Goal: Task Accomplishment & Management: Use online tool/utility

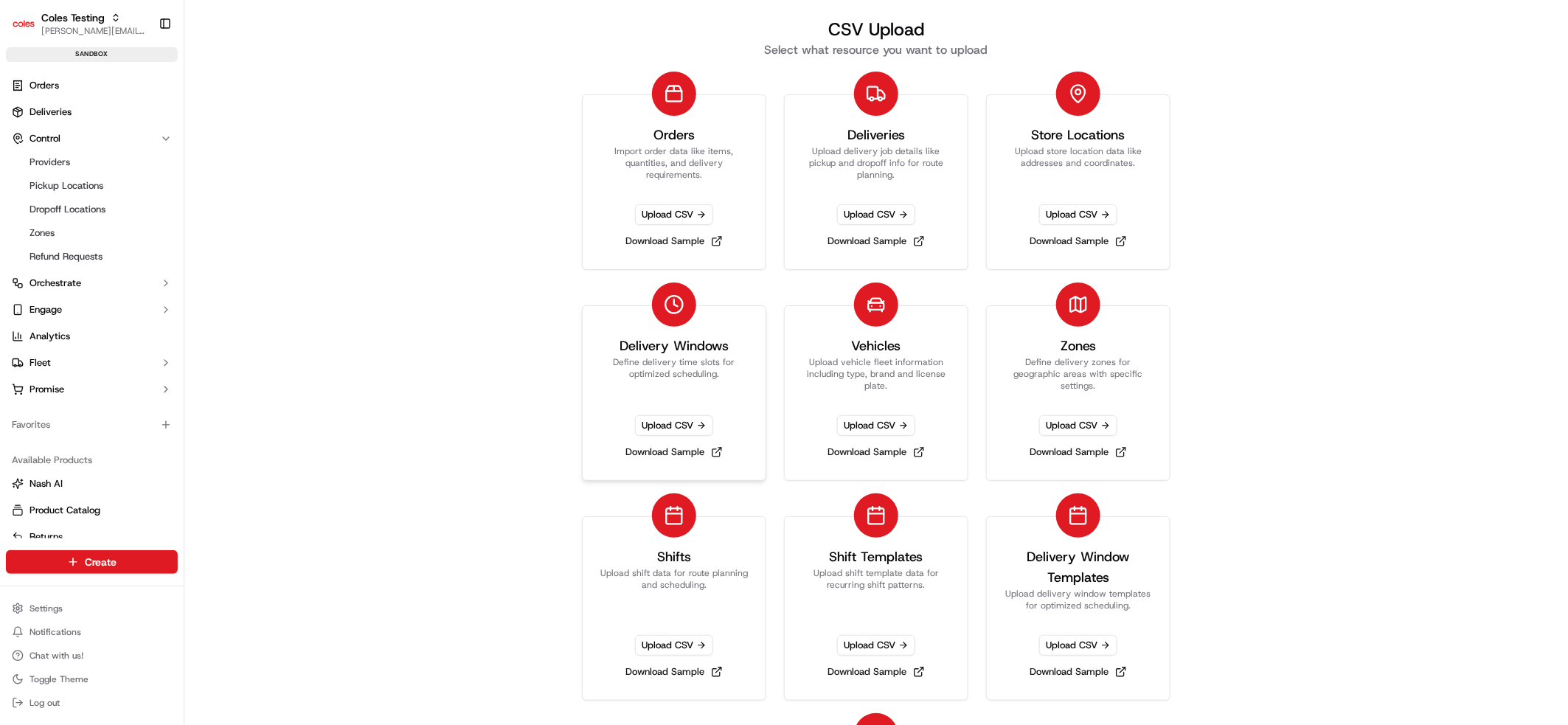
scroll to position [15, 0]
click at [683, 240] on link "Download Sample" at bounding box center [675, 240] width 108 height 20
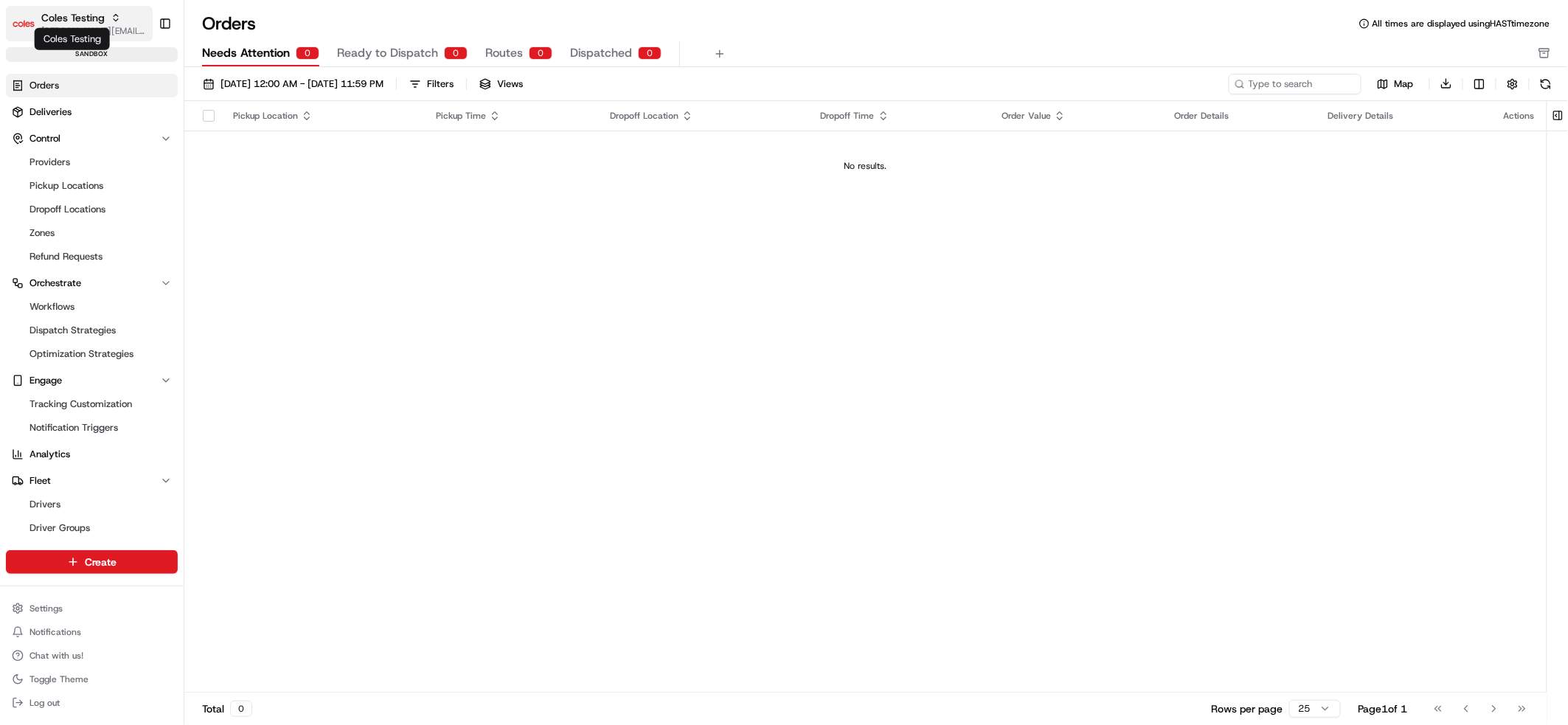
click at [81, 18] on span "Coles Testing" at bounding box center [74, 18] width 64 height 15
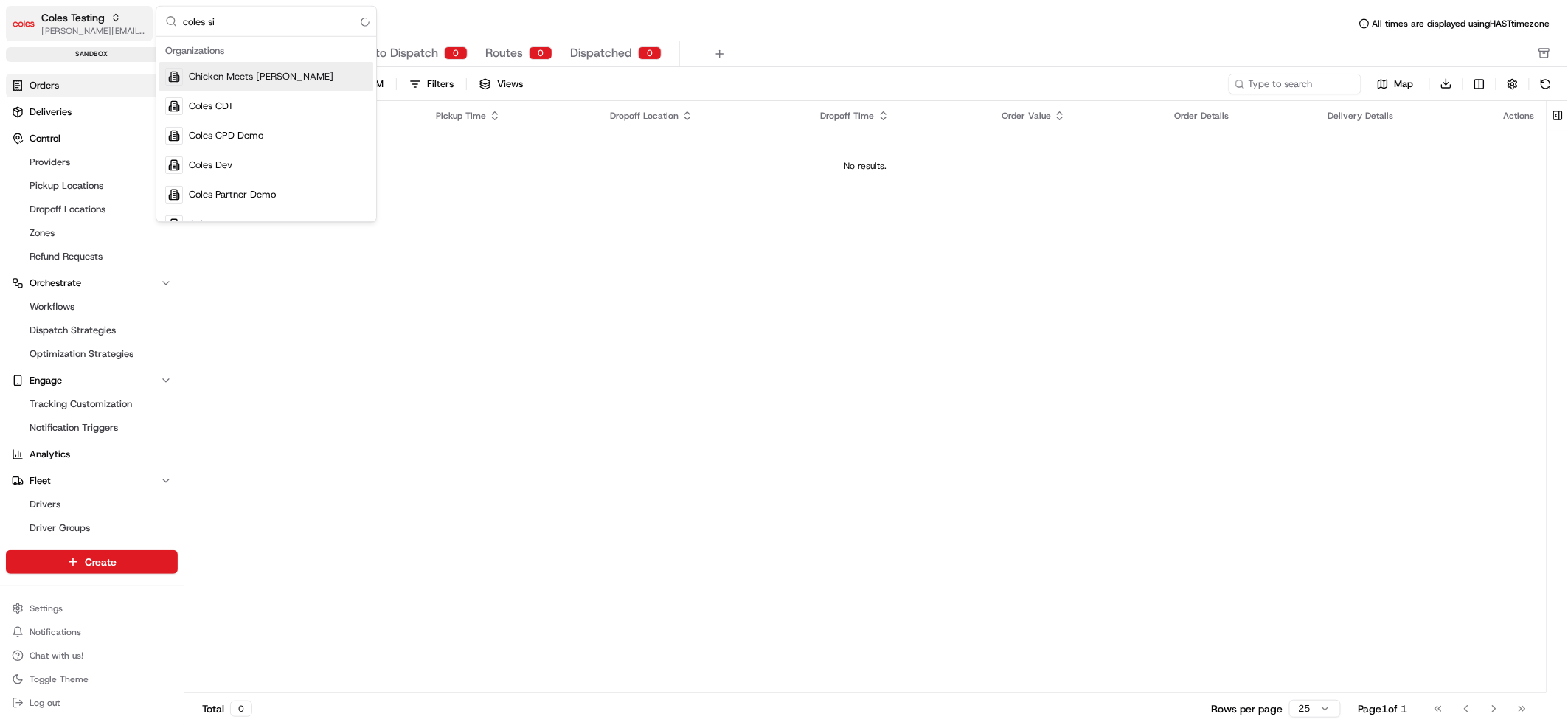
type input "coles sit"
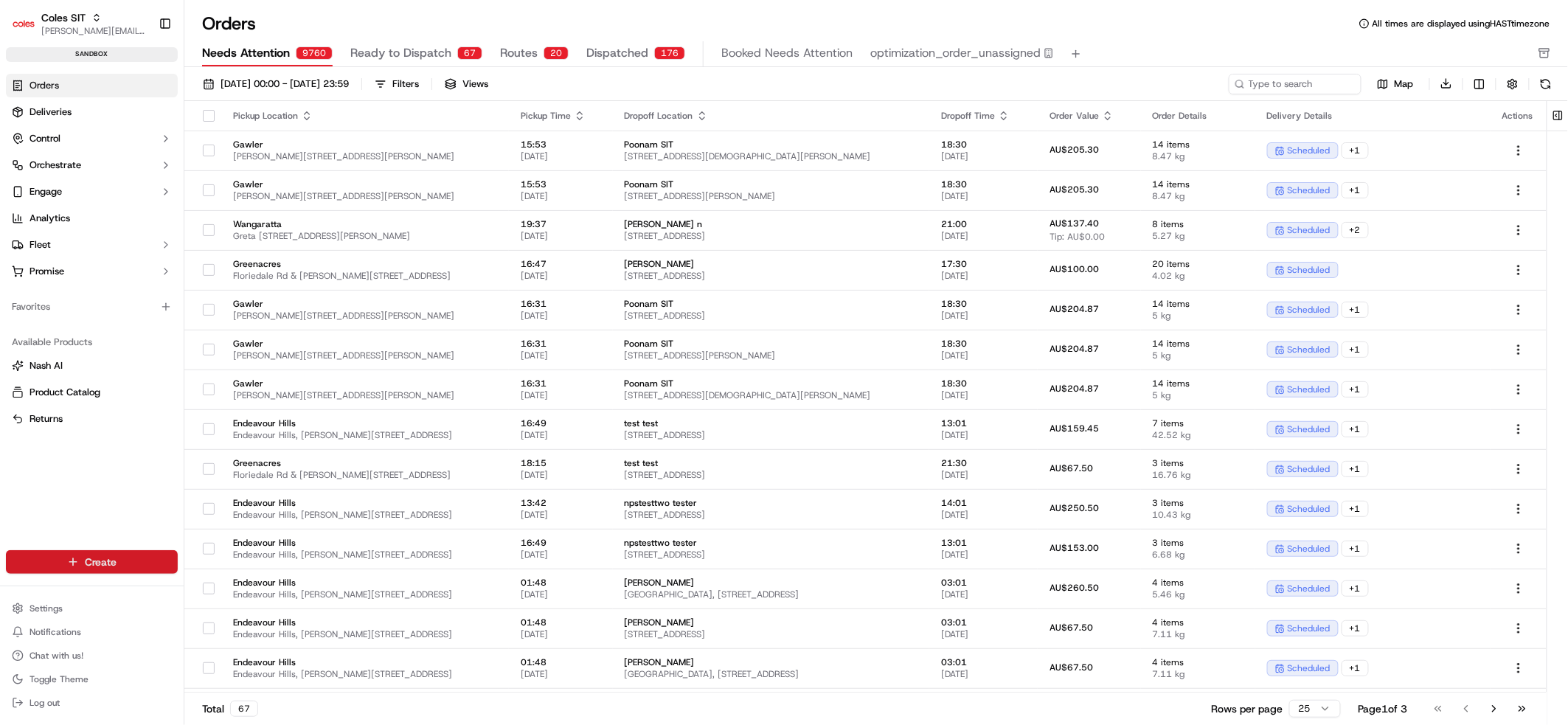
click at [82, 555] on html "Coles SIT barry@usenash.com Toggle Sidebar sandbox Orders Deliveries Control Or…" at bounding box center [784, 362] width 1568 height 725
click at [254, 638] on link "CSV Upload" at bounding box center [266, 643] width 165 height 27
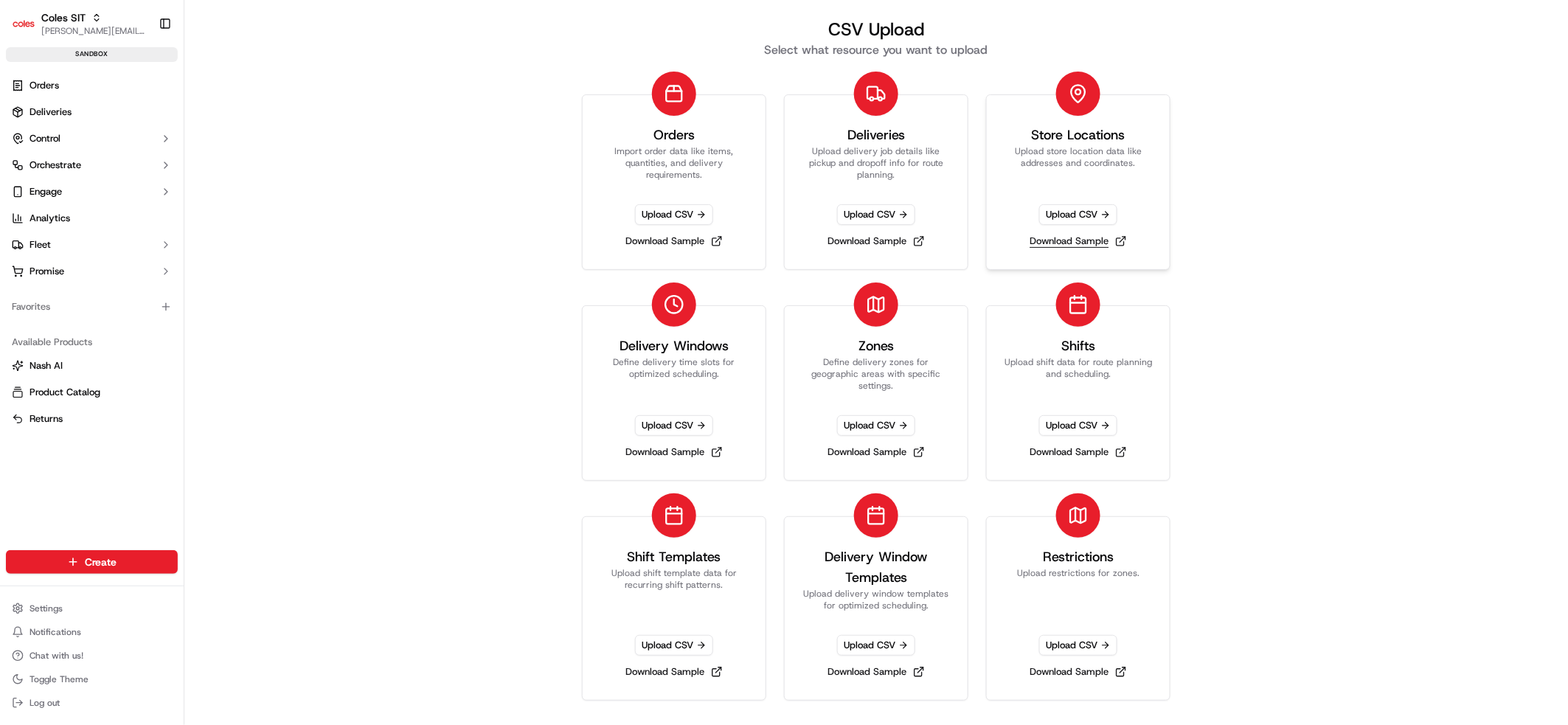
click at [1076, 242] on link "Download Sample" at bounding box center [1078, 240] width 108 height 20
click at [453, 188] on div "CSV Upload Select what resource you want to upload Orders Import order data lik…" at bounding box center [876, 362] width 1384 height 725
drag, startPoint x: 430, startPoint y: 216, endPoint x: 283, endPoint y: 174, distance: 152.9
click at [429, 216] on div "CSV Upload Select what resource you want to upload Orders Import order data lik…" at bounding box center [876, 362] width 1384 height 725
click at [74, 19] on span "Coles SIT" at bounding box center [64, 18] width 44 height 15
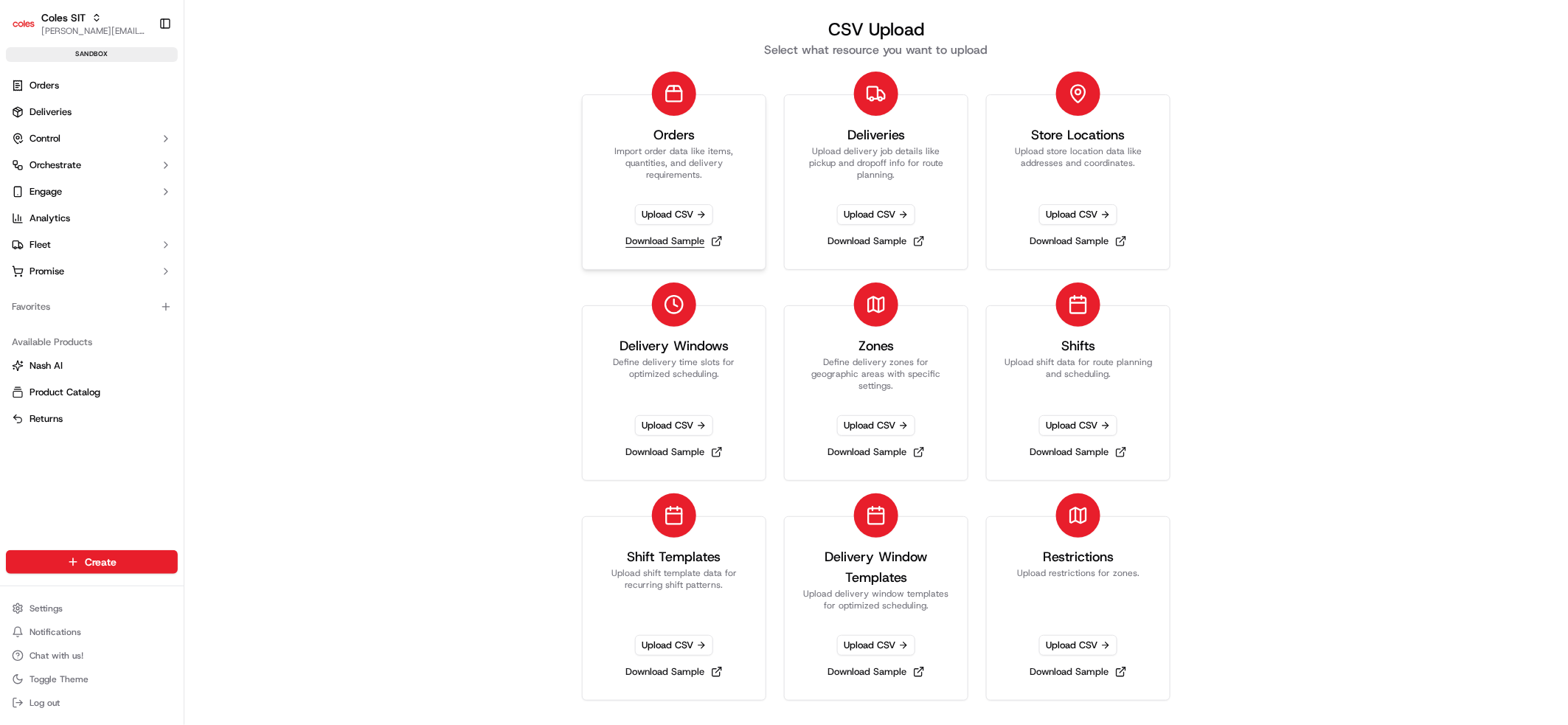
click at [701, 246] on link "Download Sample" at bounding box center [675, 240] width 108 height 20
click at [68, 27] on span "[PERSON_NAME][EMAIL_ADDRESS][DOMAIN_NAME]" at bounding box center [94, 30] width 105 height 12
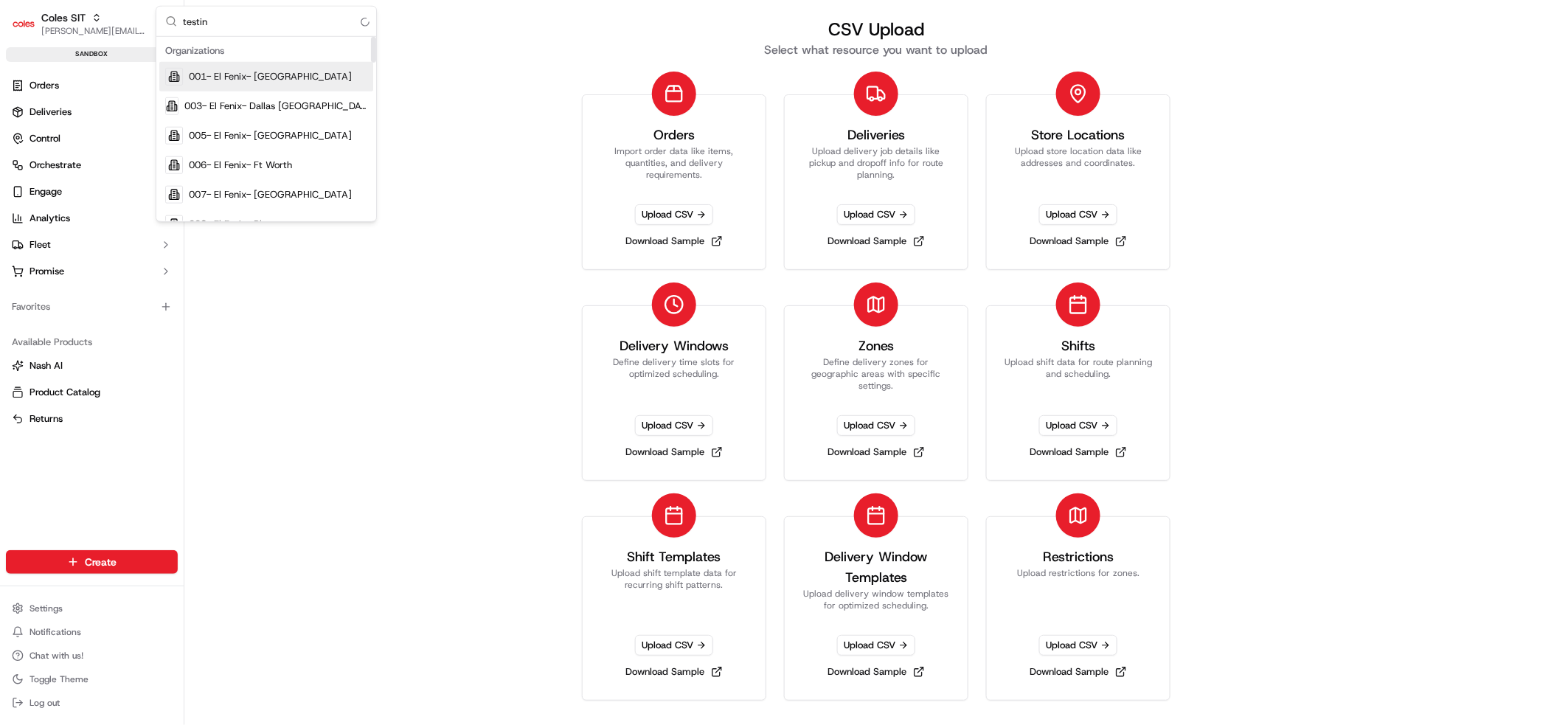
type input "testing"
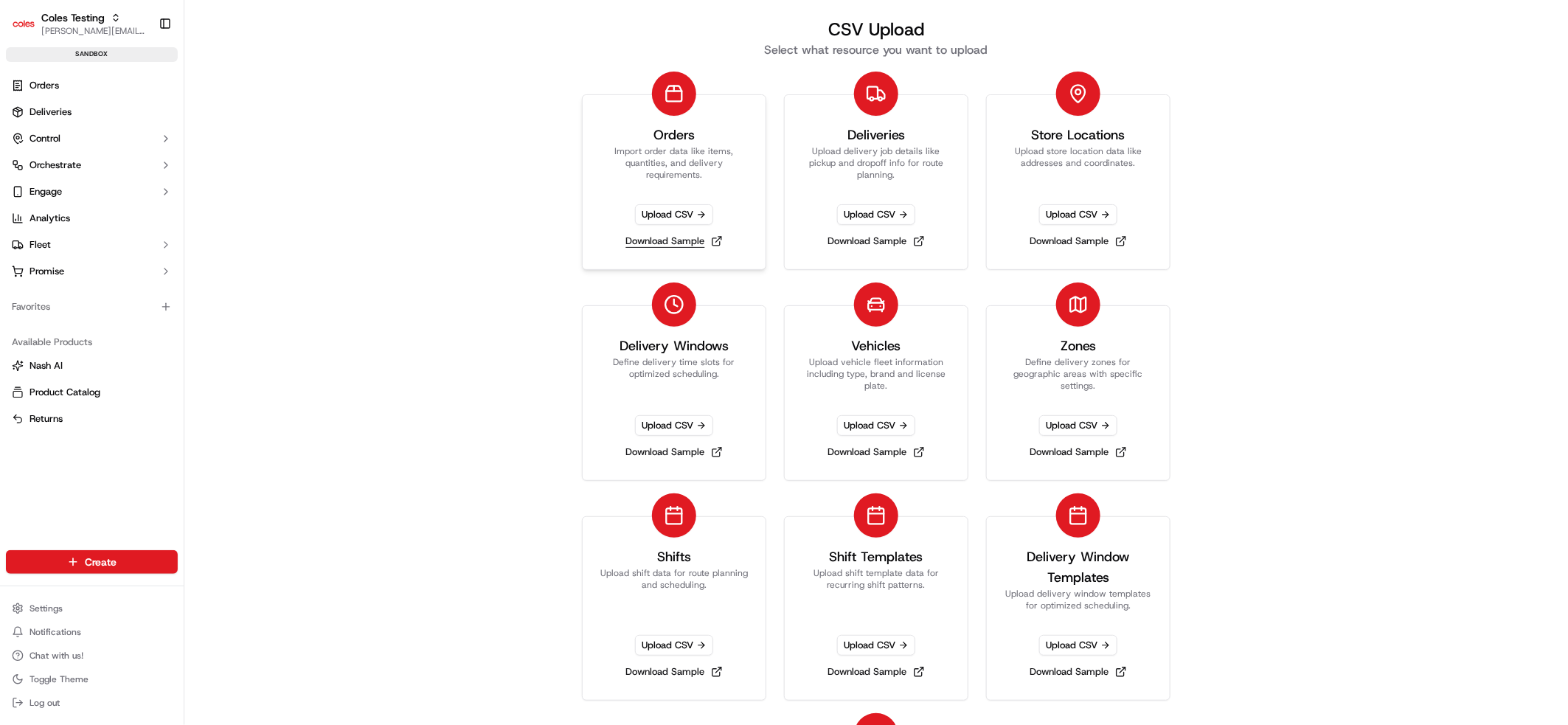
click at [651, 246] on link "Download Sample" at bounding box center [675, 240] width 108 height 20
click at [1060, 454] on link "Download Sample" at bounding box center [1078, 451] width 108 height 20
